Goal: Task Accomplishment & Management: Manage account settings

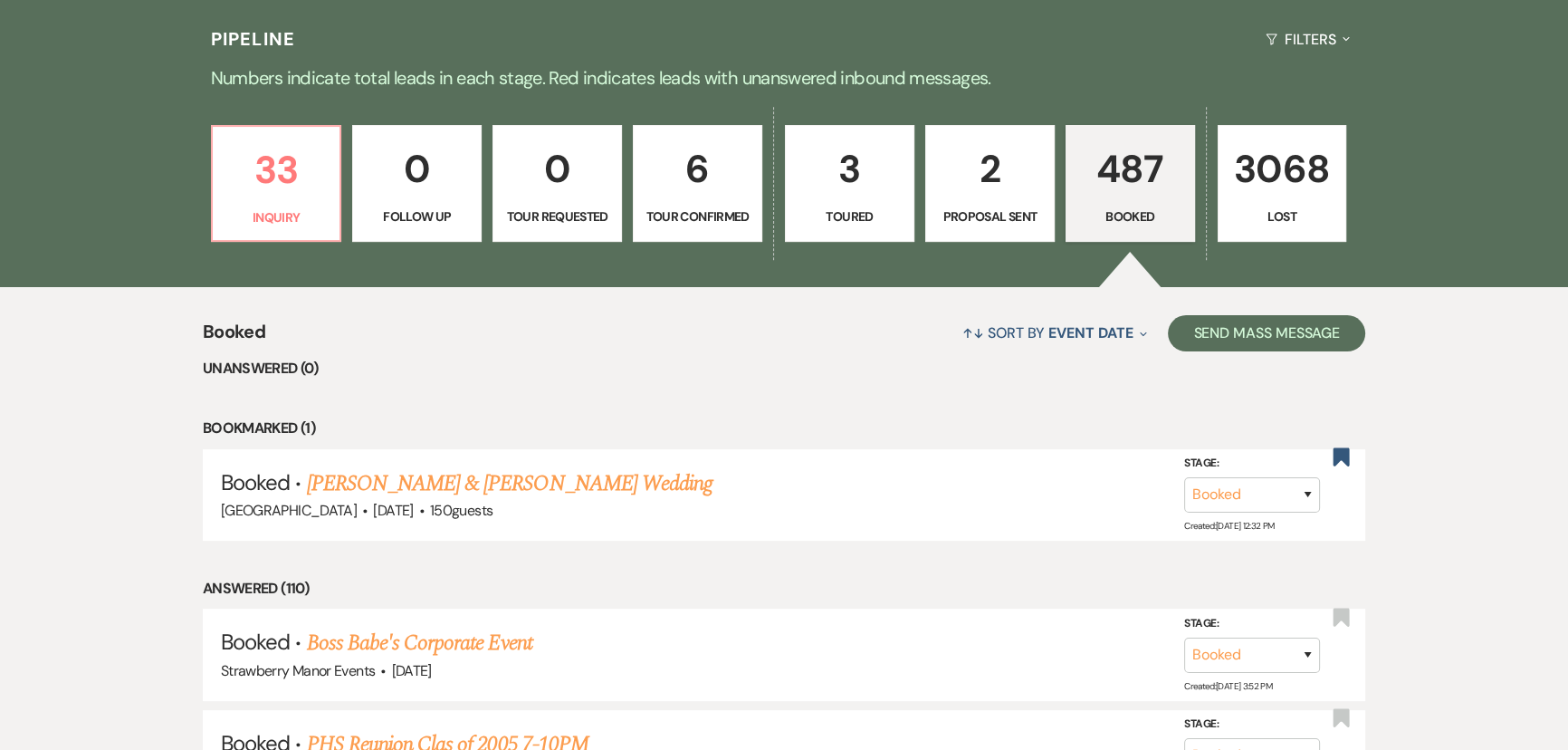
scroll to position [164, 0]
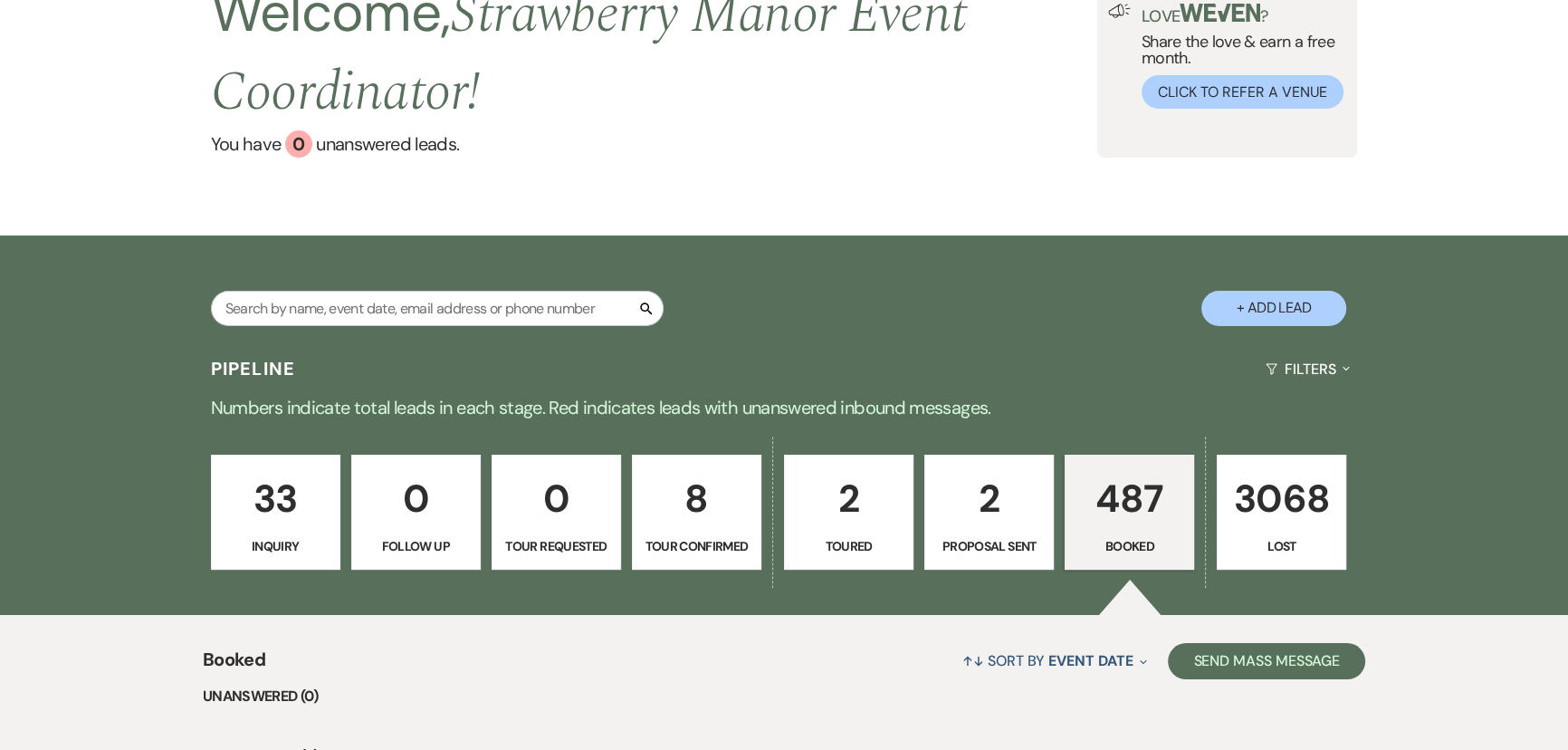
scroll to position [480, 0]
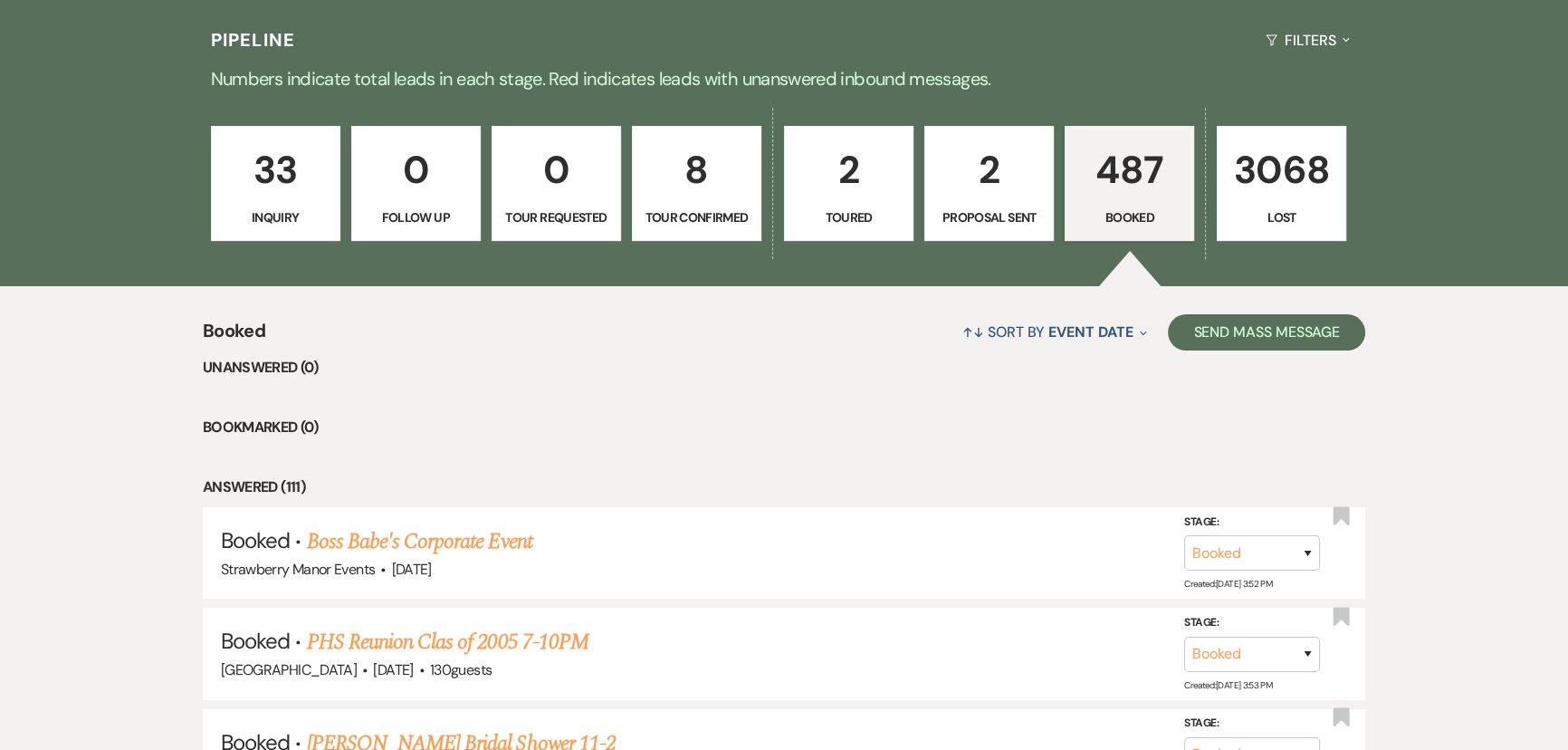
click at [1130, 216] on p "Booked" at bounding box center [1129, 217] width 106 height 20
click at [985, 183] on p "2" at bounding box center [988, 169] width 106 height 61
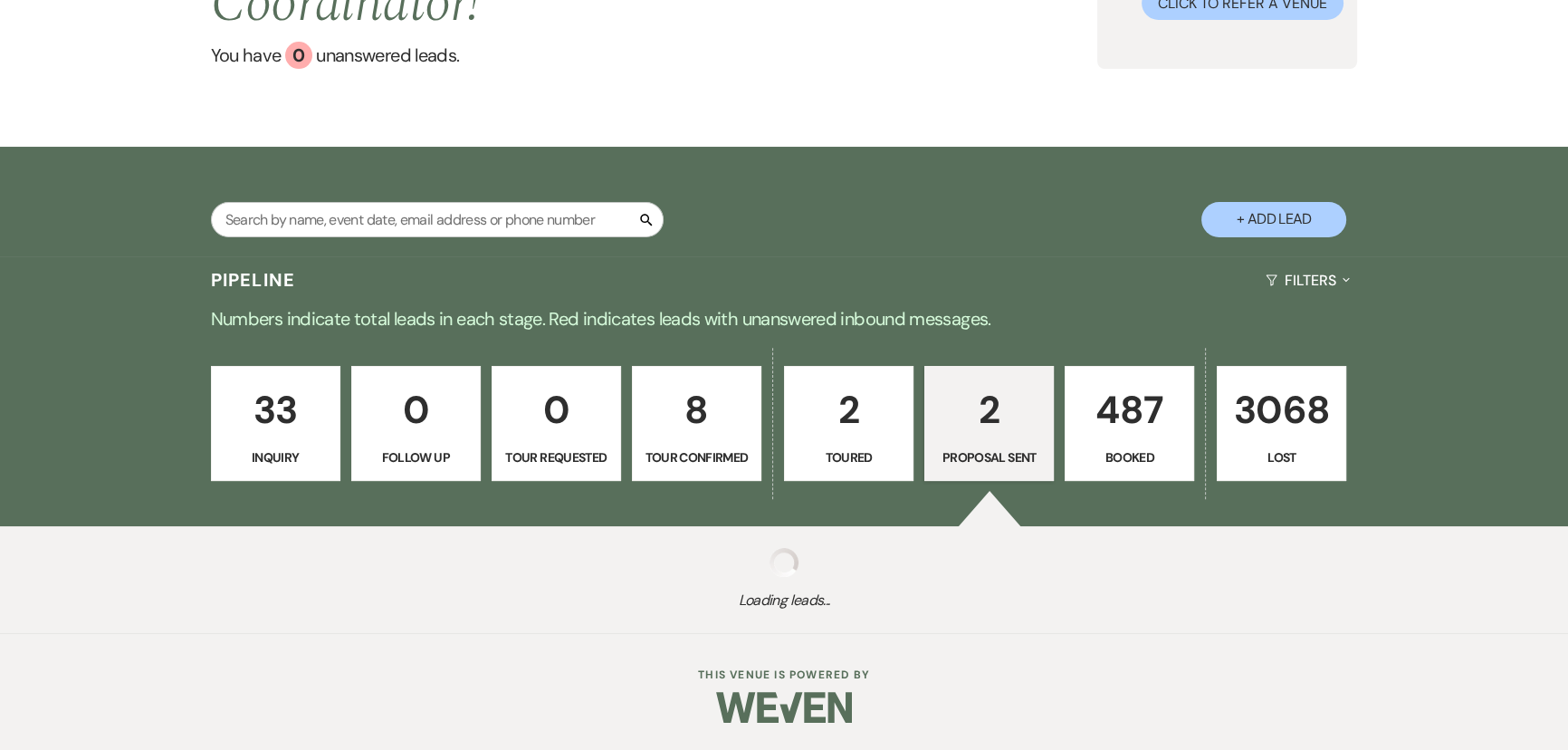
select select "6"
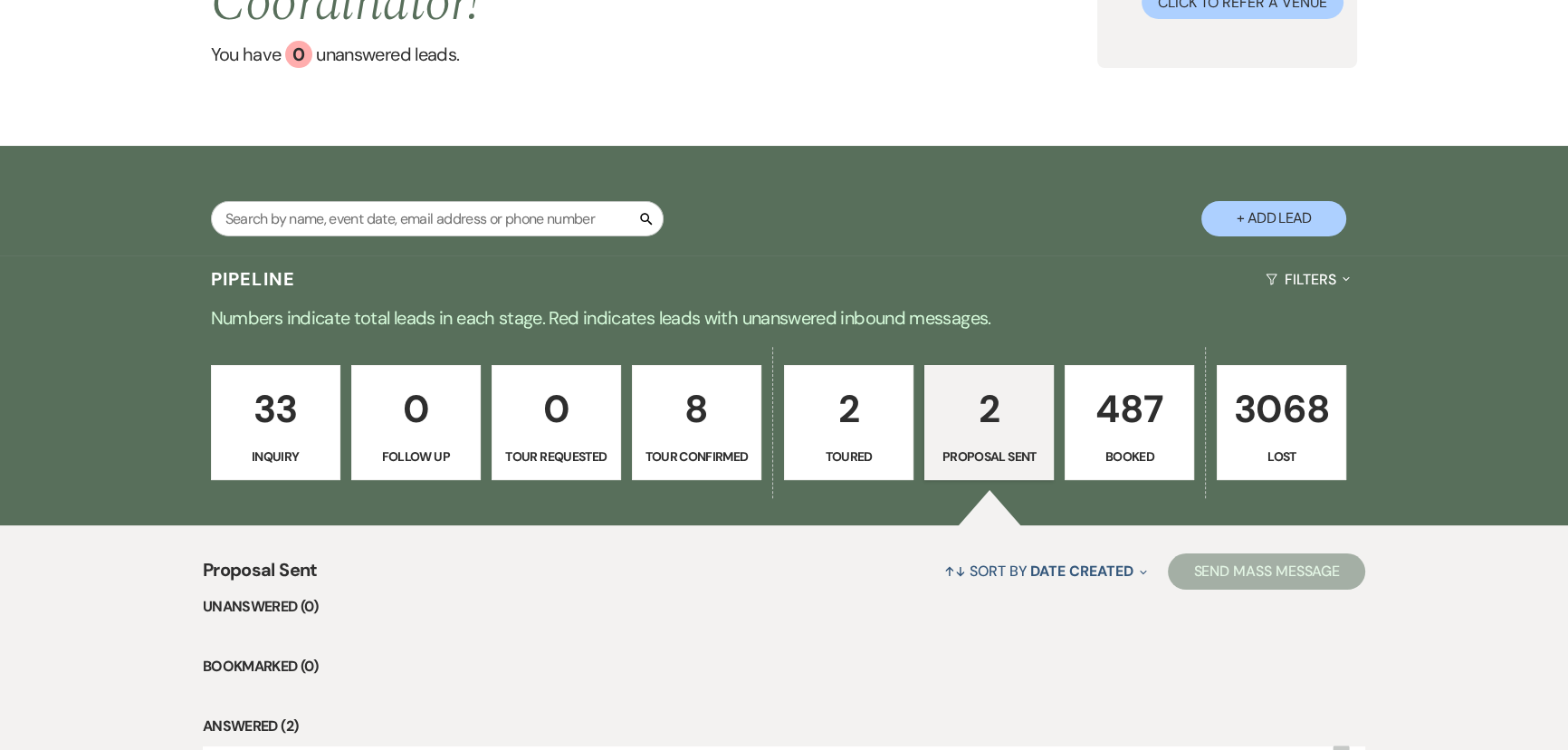
scroll to position [480, 0]
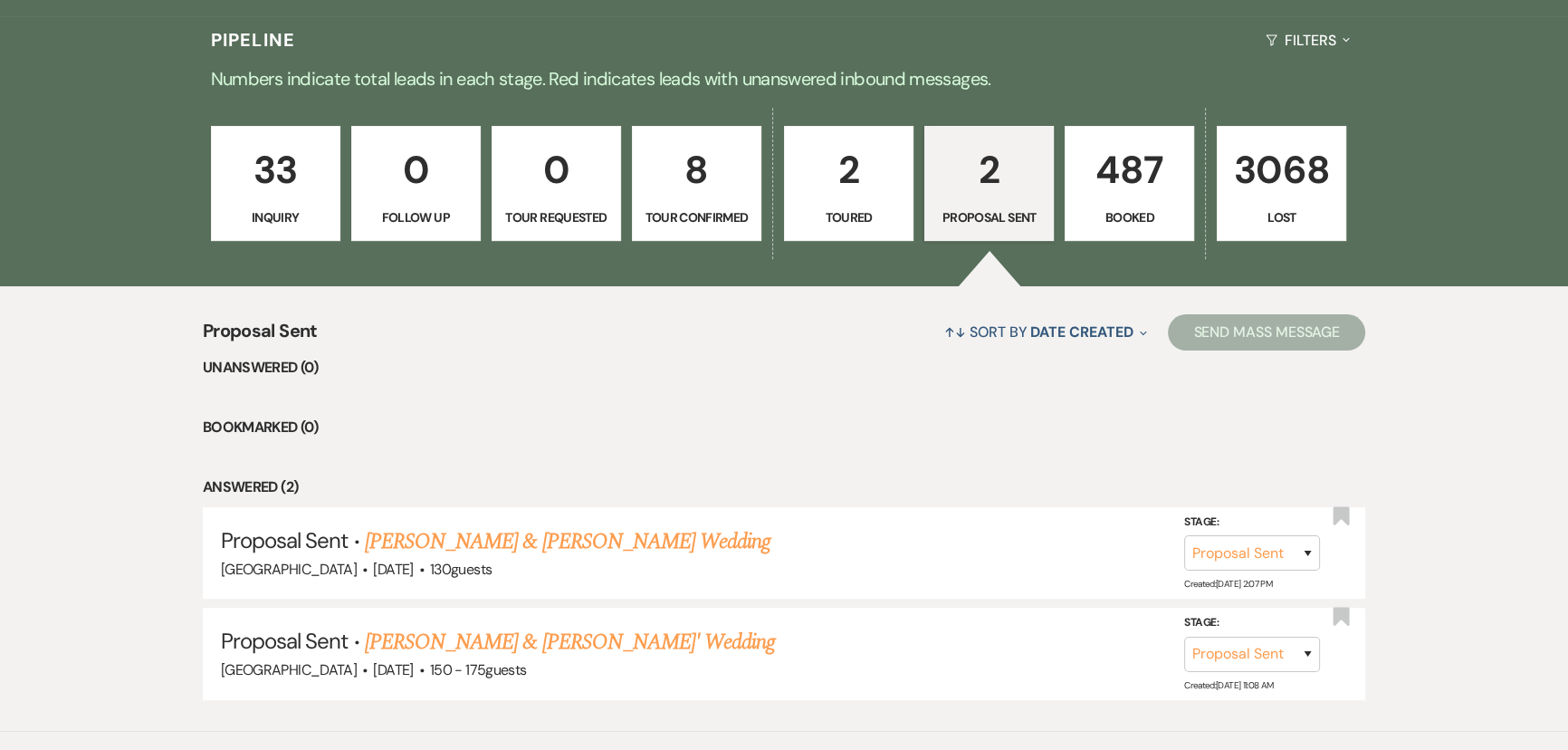
click at [1118, 187] on p "487" at bounding box center [1129, 169] width 106 height 61
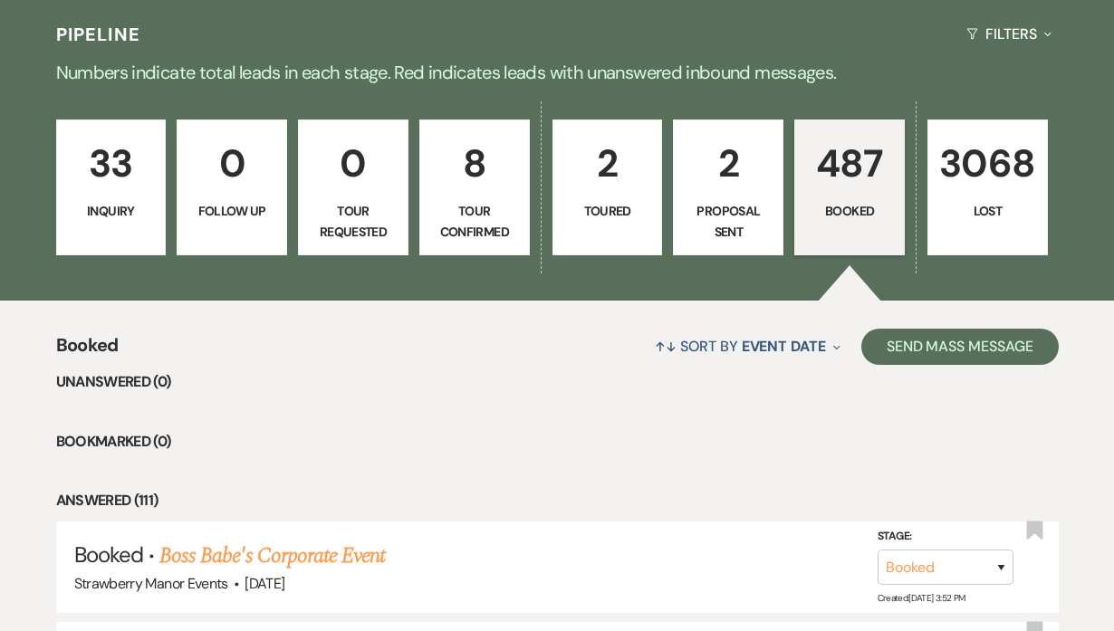
scroll to position [435, 0]
click at [853, 204] on p "Booked" at bounding box center [849, 211] width 87 height 20
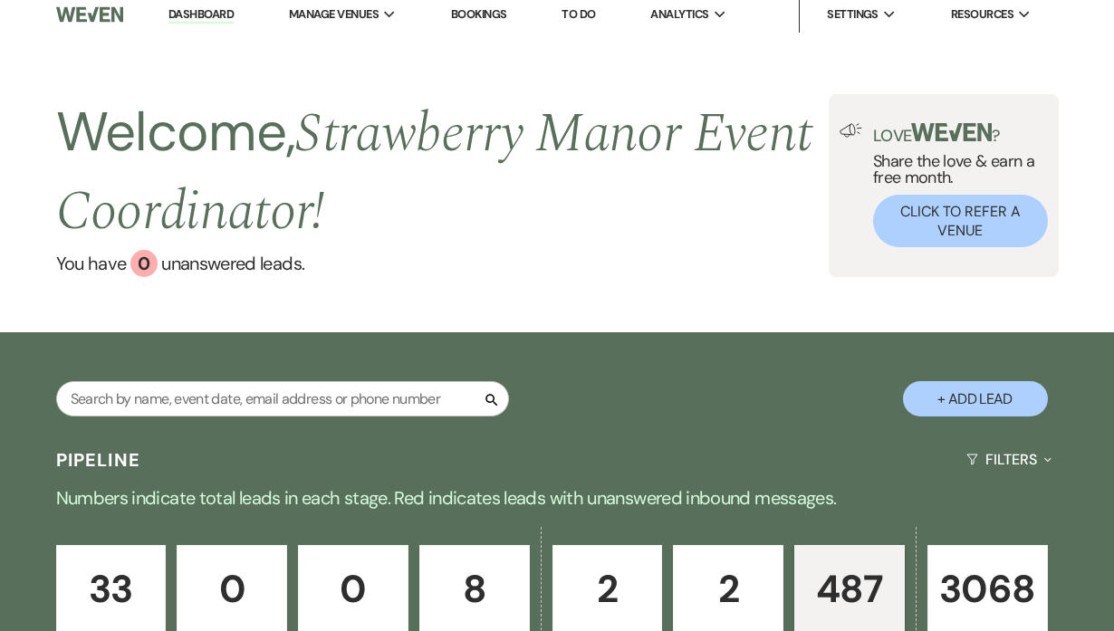
scroll to position [0, 0]
